Goal: Complete application form

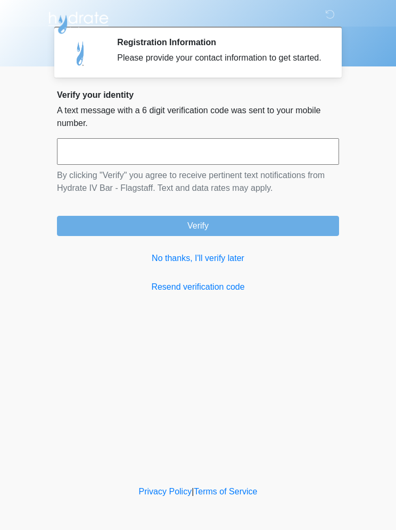
click at [99, 162] on input "text" at bounding box center [198, 151] width 282 height 27
type input "******"
click at [171, 236] on button "Verify" at bounding box center [198, 226] width 282 height 20
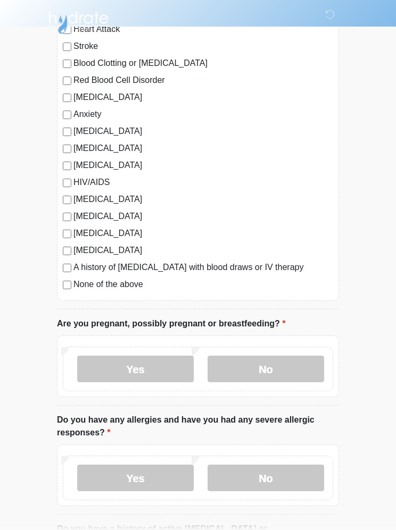
scroll to position [148, 0]
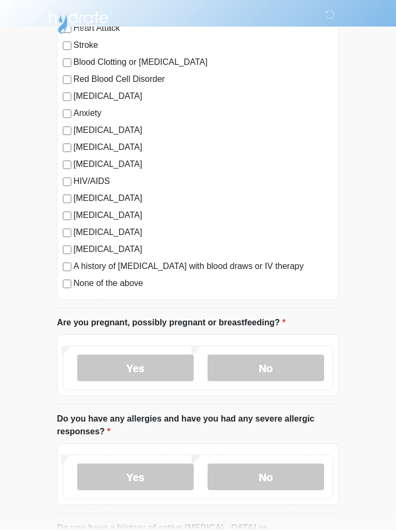
click at [251, 366] on label "No" at bounding box center [265, 368] width 116 height 27
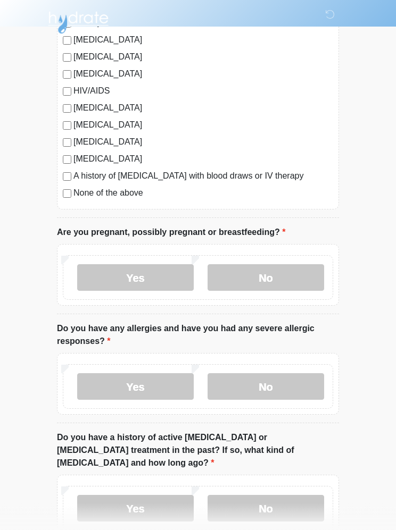
click at [239, 380] on label "No" at bounding box center [265, 387] width 116 height 27
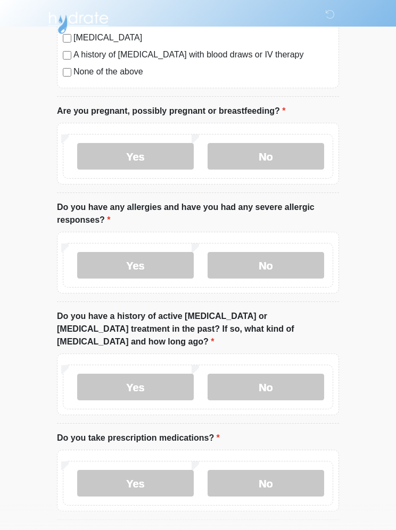
click at [240, 374] on label "No" at bounding box center [265, 387] width 116 height 27
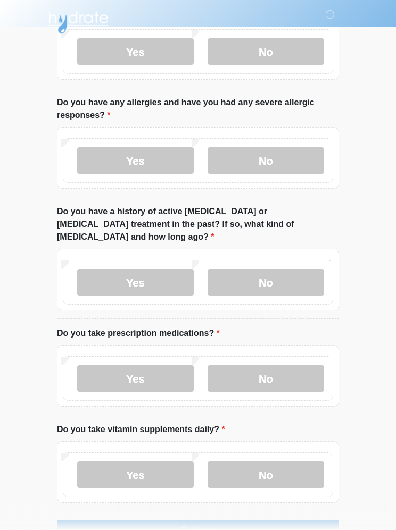
scroll to position [465, 0]
click at [102, 366] on label "Yes" at bounding box center [135, 379] width 116 height 27
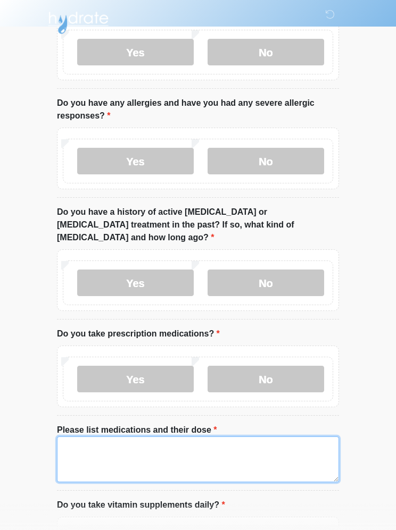
click at [94, 439] on textarea "Please list medications and their dose" at bounding box center [198, 460] width 282 height 46
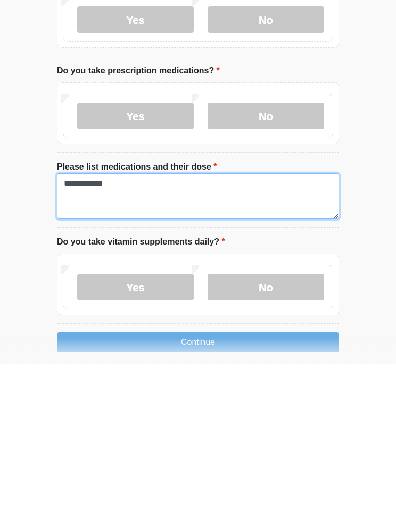
scroll to position [594, 0]
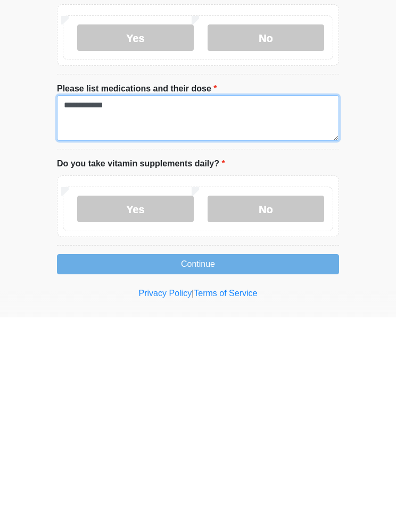
type textarea "**********"
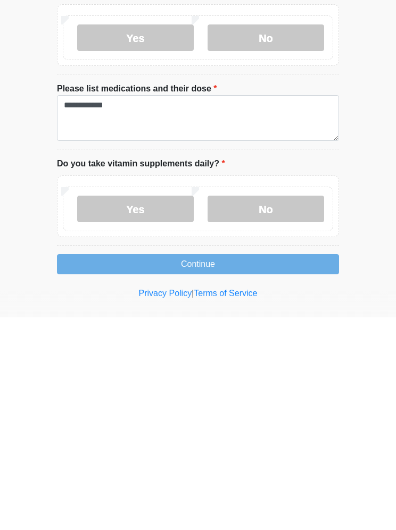
click at [248, 408] on label "No" at bounding box center [265, 421] width 116 height 27
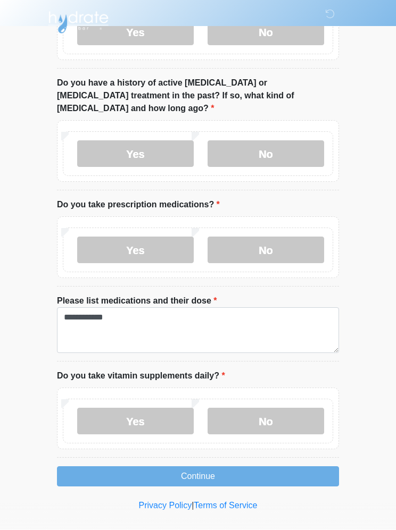
click at [238, 408] on label "No" at bounding box center [265, 421] width 116 height 27
click at [266, 408] on label "No" at bounding box center [265, 421] width 116 height 27
click at [165, 467] on button "Continue" at bounding box center [198, 477] width 282 height 20
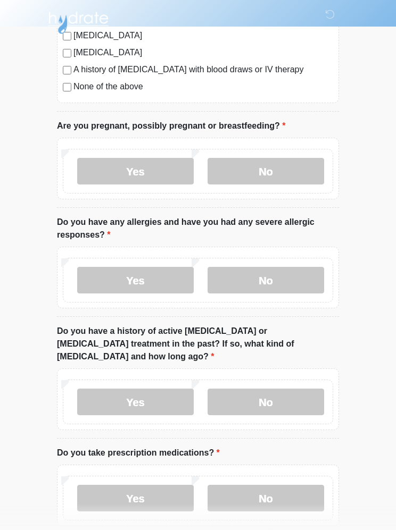
scroll to position [0, 0]
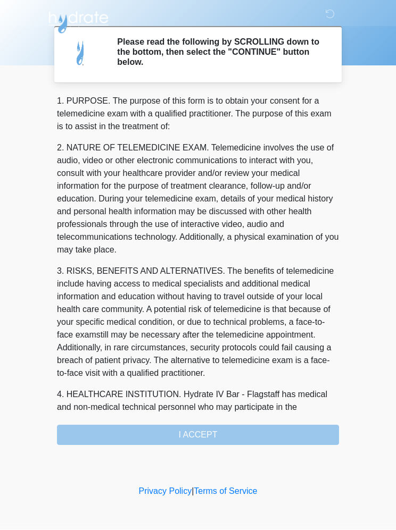
click at [174, 431] on div "1. PURPOSE. The purpose of this form is to obtain your consent for a telemedici…" at bounding box center [198, 270] width 282 height 351
click at [177, 435] on div "1. PURPOSE. The purpose of this form is to obtain your consent for a telemedici…" at bounding box center [198, 270] width 282 height 351
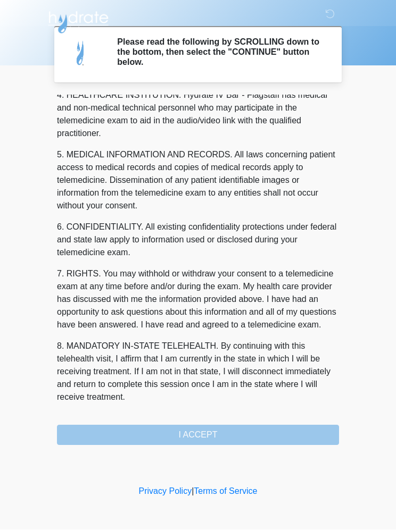
scroll to position [312, 0]
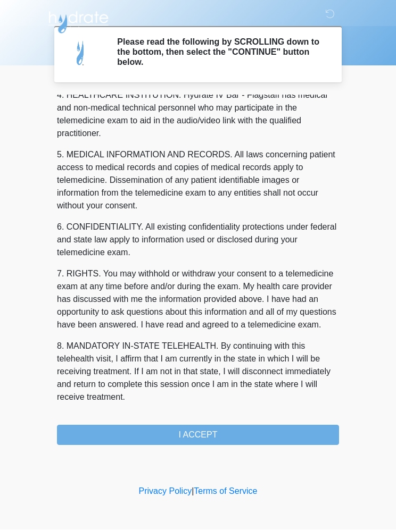
click at [162, 428] on button "I ACCEPT" at bounding box center [198, 435] width 282 height 20
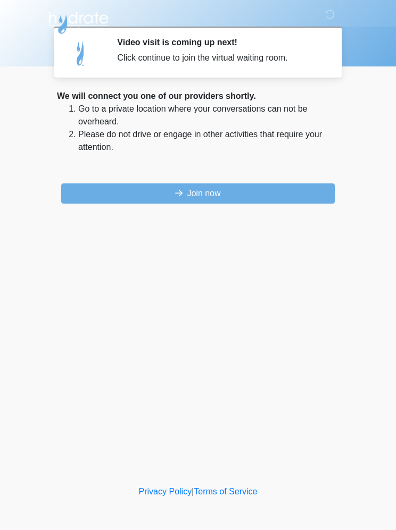
click at [98, 185] on button "Join now" at bounding box center [197, 193] width 273 height 20
